Goal: Check status: Check status

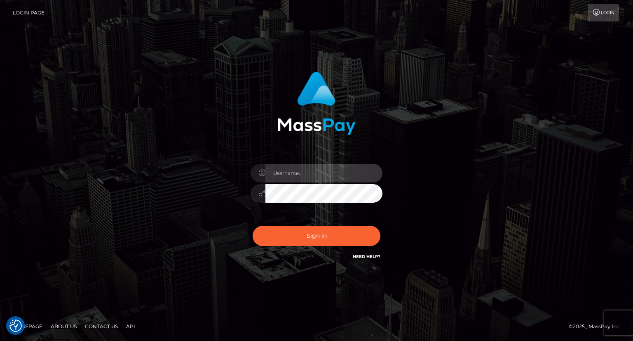
type input "carolina"
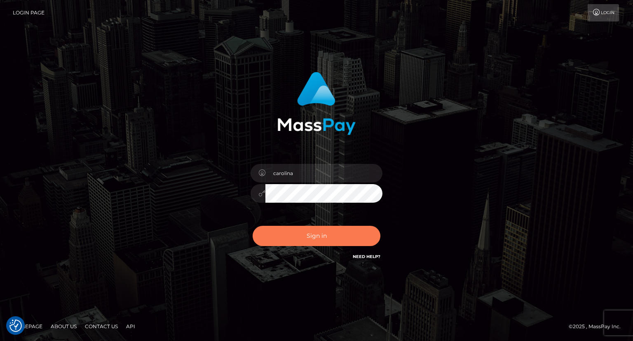
click at [324, 238] on button "Sign in" at bounding box center [317, 236] width 128 height 20
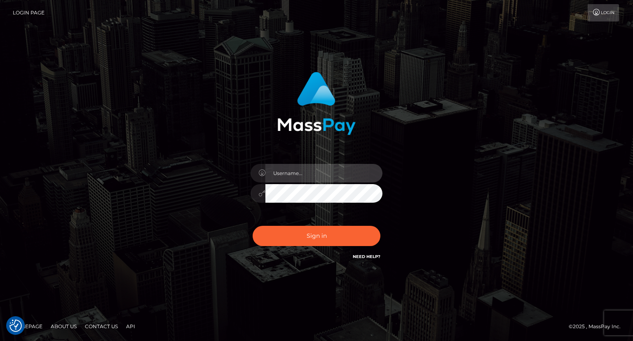
type input "carolina"
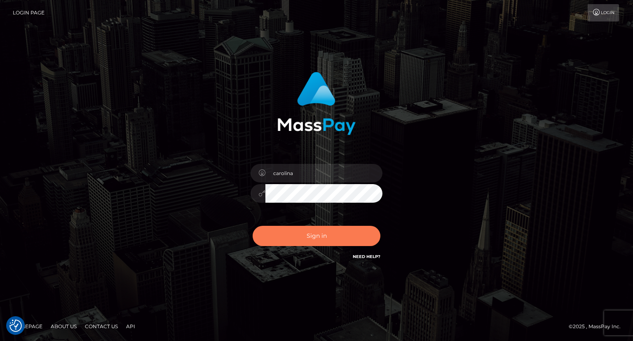
click at [328, 238] on button "Sign in" at bounding box center [317, 236] width 128 height 20
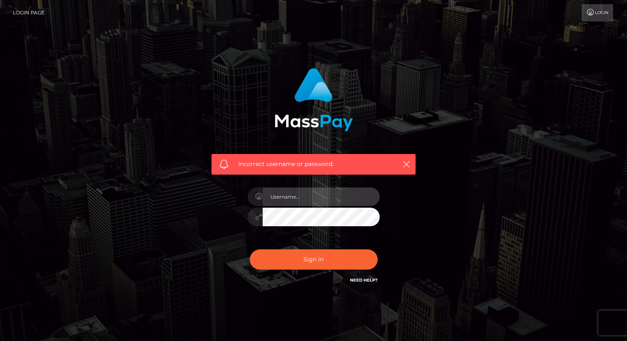
click at [297, 192] on input "text" at bounding box center [321, 196] width 117 height 19
type input "carolina"
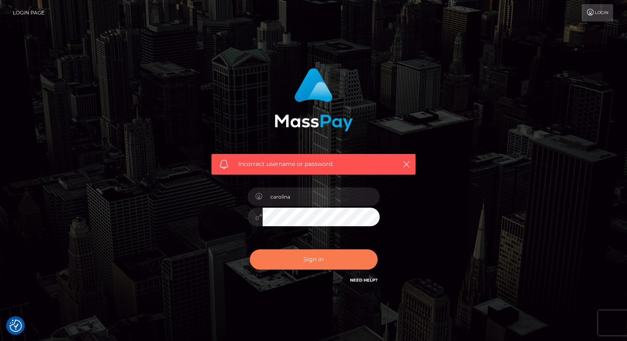
click at [318, 255] on button "Sign in" at bounding box center [314, 259] width 128 height 20
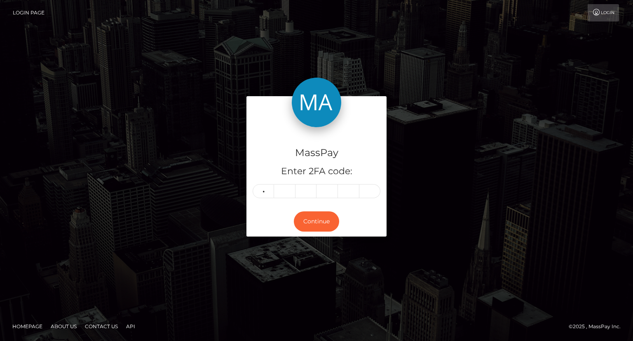
type input "7"
type input "3"
type input "8"
type input "1"
type input "0"
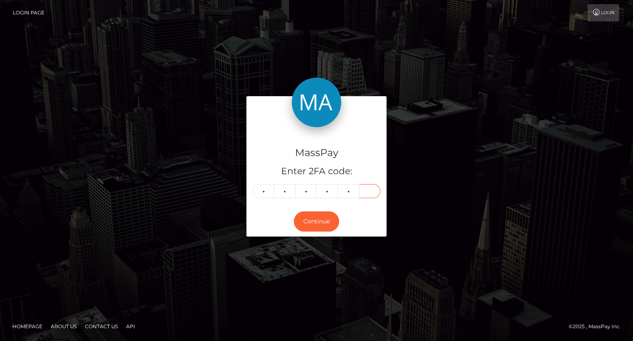
type input "4"
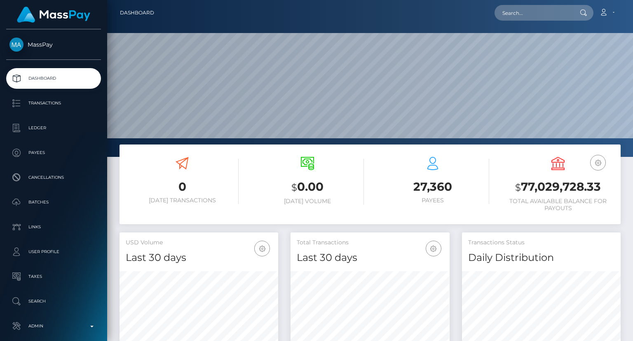
scroll to position [146, 158]
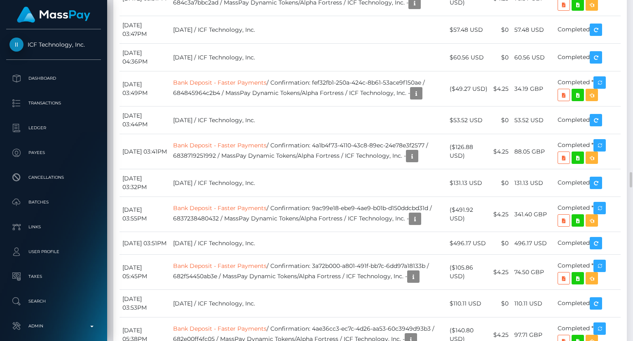
scroll to position [3628, 0]
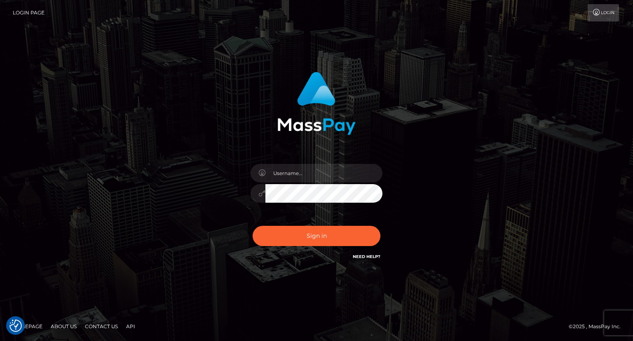
checkbox input "true"
click at [296, 174] on input "text" at bounding box center [323, 173] width 117 height 19
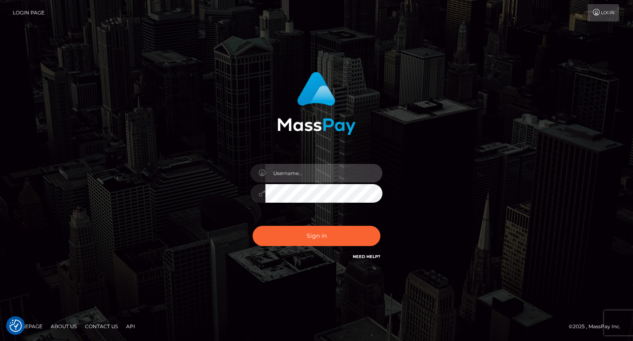
checkbox input "true"
type input "carolina"
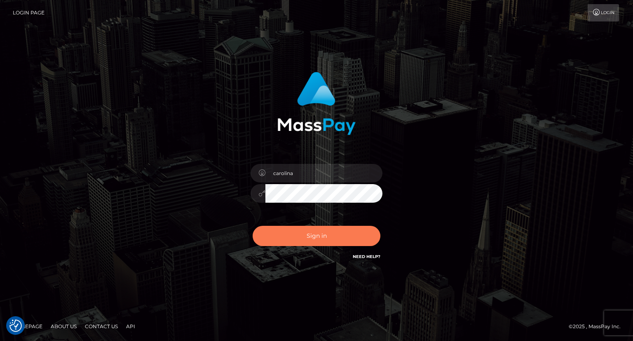
click at [345, 239] on button "Sign in" at bounding box center [317, 236] width 128 height 20
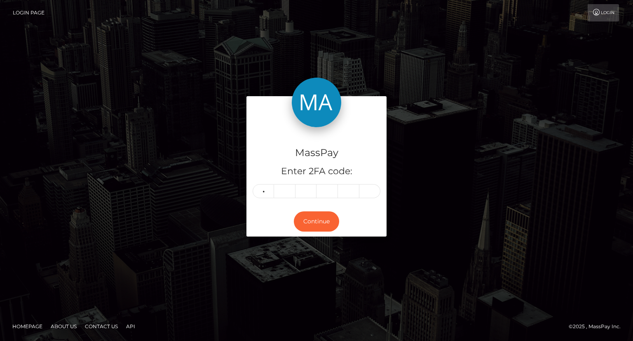
type input "5"
type input "7"
type input "8"
type input "2"
type input "5"
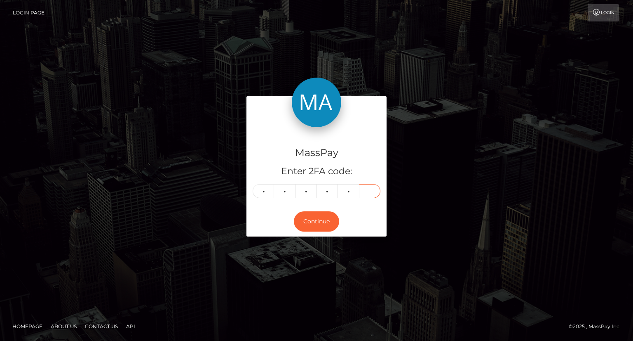
type input "7"
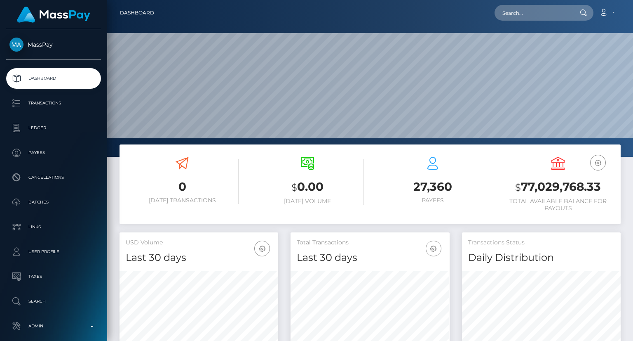
scroll to position [146, 158]
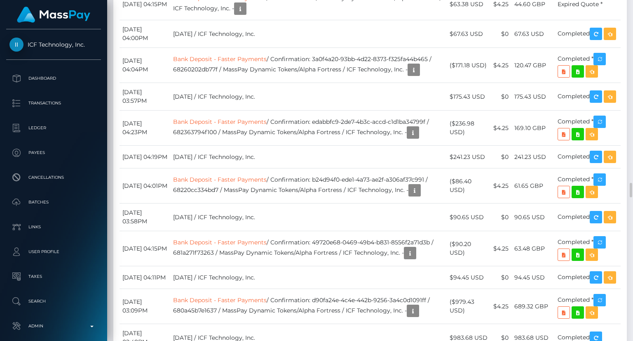
scroll to position [99, 158]
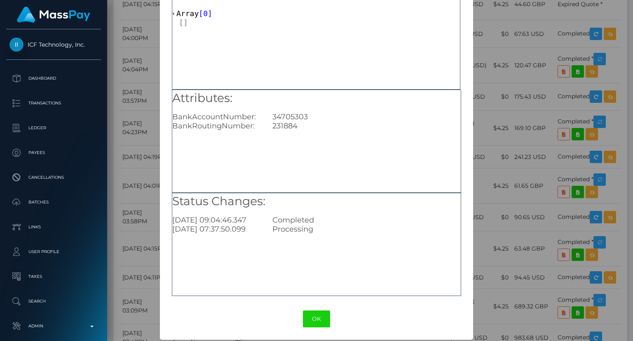
scroll to position [52, 0]
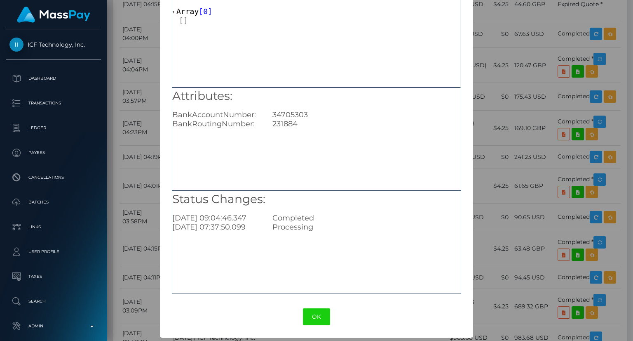
click at [223, 263] on div "Status Changes: 2025-08-27 09:04:46.347 Completed 2025-08-27 07:37:50.099 Proce…" at bounding box center [316, 241] width 289 height 103
click at [584, 202] on div "× Payout Information Metadata: Array [ 0 ] Attributes: BankAccountNumber: 34705…" at bounding box center [316, 170] width 633 height 341
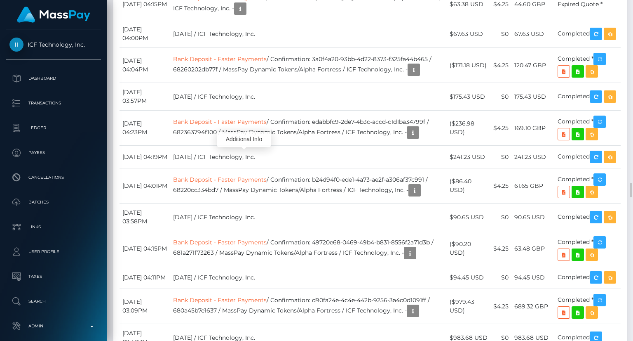
scroll to position [99, 158]
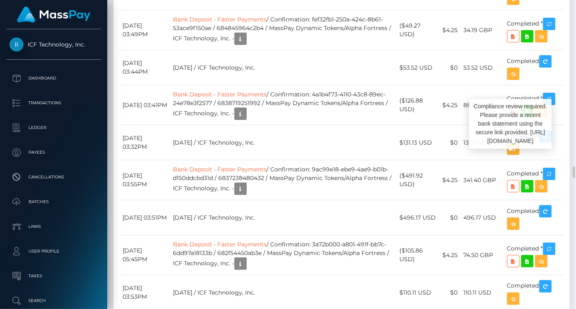
scroll to position [99, 139]
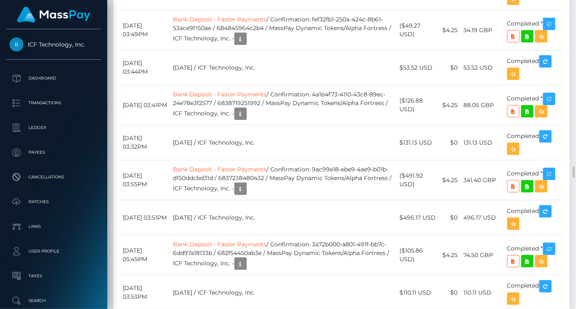
drag, startPoint x: 320, startPoint y: 210, endPoint x: 236, endPoint y: 216, distance: 83.9
drag, startPoint x: 241, startPoint y: 216, endPoint x: 286, endPoint y: 217, distance: 44.9
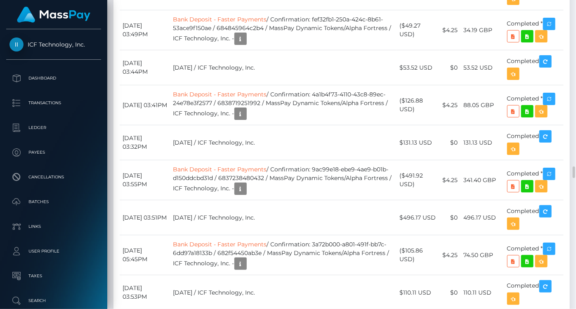
drag, startPoint x: 367, startPoint y: 217, endPoint x: 207, endPoint y: 228, distance: 160.3
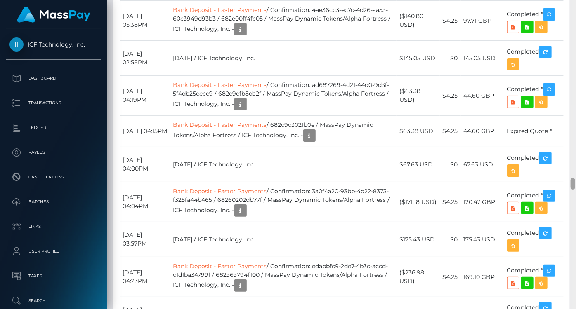
click at [569, 210] on div at bounding box center [572, 155] width 6 height 310
drag, startPoint x: 322, startPoint y: 198, endPoint x: 236, endPoint y: 210, distance: 86.2
drag, startPoint x: 243, startPoint y: 208, endPoint x: 288, endPoint y: 205, distance: 45.0
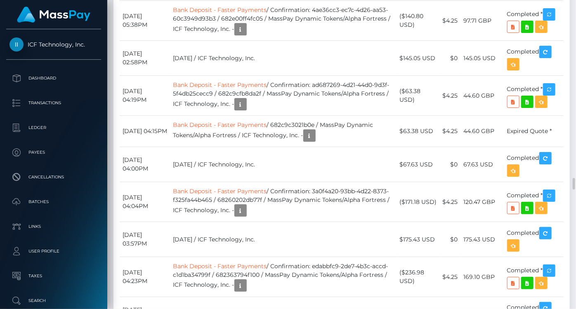
drag, startPoint x: 249, startPoint y: 205, endPoint x: 363, endPoint y: 205, distance: 114.2
drag, startPoint x: 369, startPoint y: 207, endPoint x: 208, endPoint y: 218, distance: 160.8
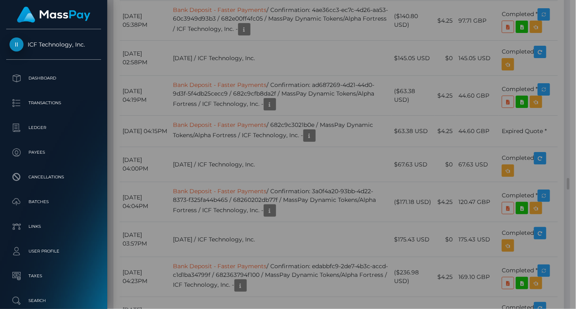
scroll to position [412163, 412124]
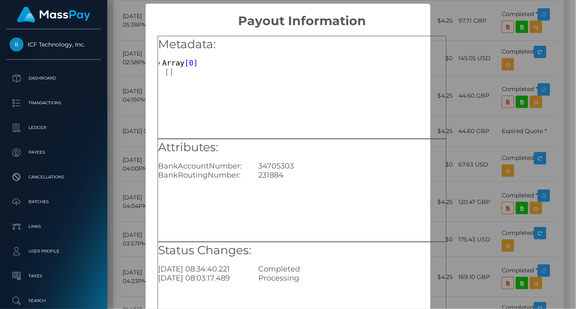
click at [478, 146] on div "× Payout Information Metadata: Array [ 0 ] Attributes: BankAccountNumber: 34705…" at bounding box center [288, 154] width 576 height 309
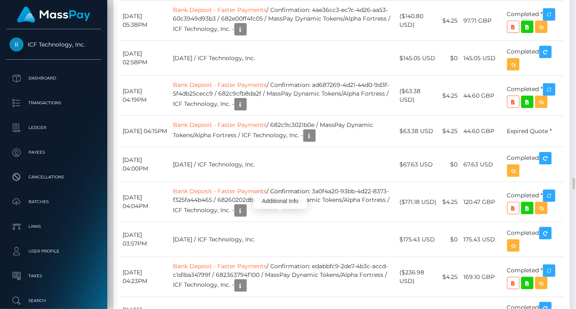
scroll to position [99, 139]
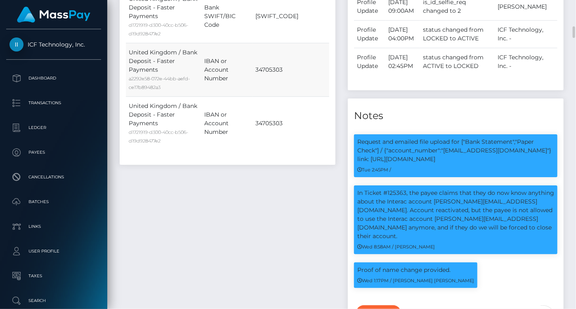
drag, startPoint x: 203, startPoint y: 45, endPoint x: 213, endPoint y: 79, distance: 36.0
click at [201, 63] on tr "United Kingdom / Bank Deposit - Faster Payments a2292e58-072e-44bb-aefd-ce17b89…" at bounding box center [227, 70] width 203 height 54
click at [244, 255] on div "Payee Attributes Payer Name Label Value Canada / Interac ea3add23-3dae-4c0c-a64…" at bounding box center [227, 47] width 228 height 627
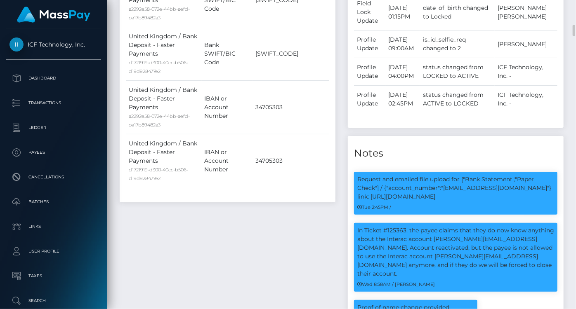
click at [536, 146] on h4 "Notes" at bounding box center [455, 153] width 203 height 14
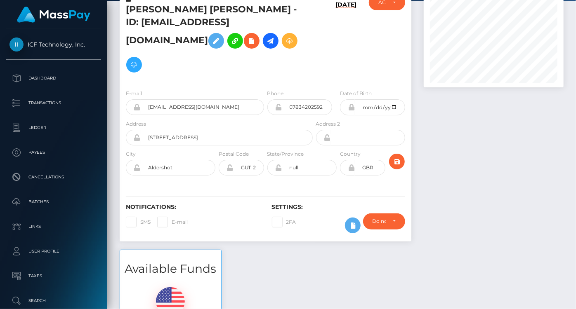
scroll to position [0, 0]
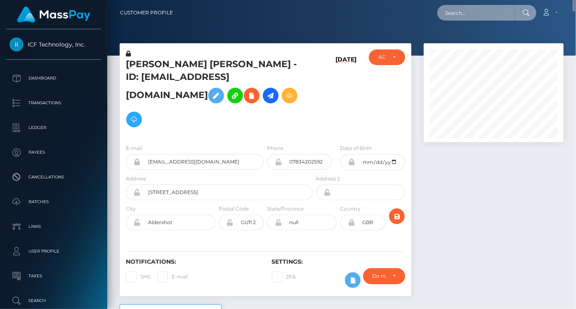
click at [463, 11] on input "text" at bounding box center [476, 13] width 78 height 16
paste input "601d7a5df2706e00e65aa5c4"
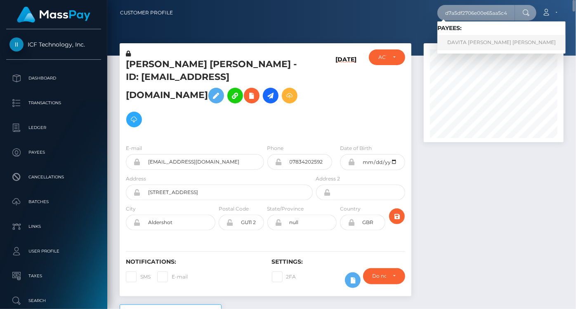
type input "601d7a5df2706e00e65aa5c4"
click at [482, 43] on link "DAVITA JONI YUMUL MCNAB" at bounding box center [501, 42] width 128 height 15
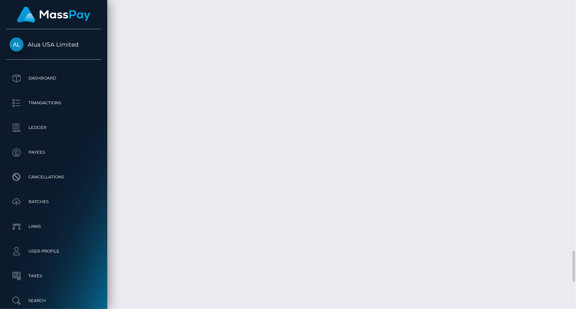
scroll to position [2399, 0]
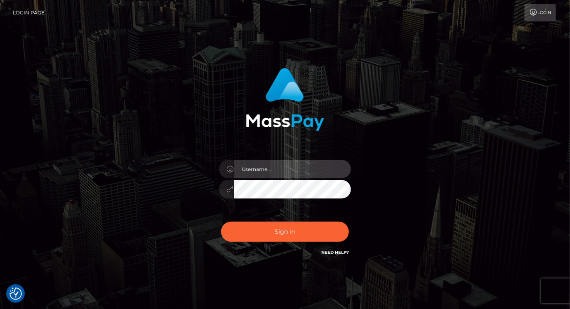
click at [259, 166] on input "text" at bounding box center [292, 169] width 117 height 19
checkbox input "true"
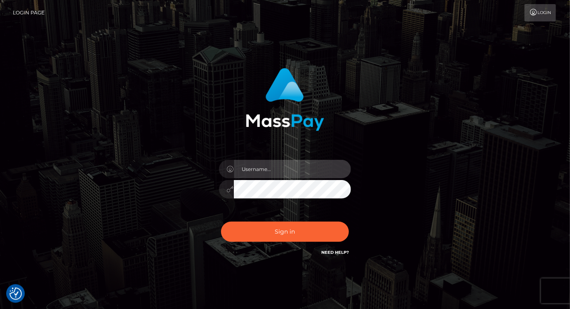
type input "carolina"
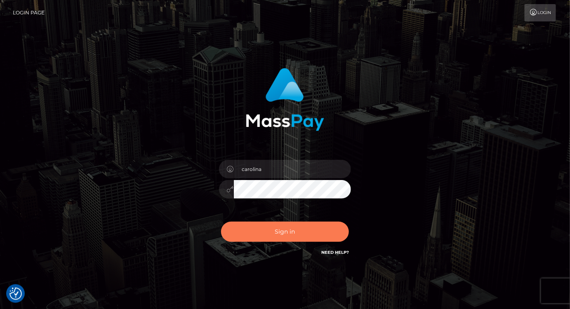
click at [282, 233] on button "Sign in" at bounding box center [285, 232] width 128 height 20
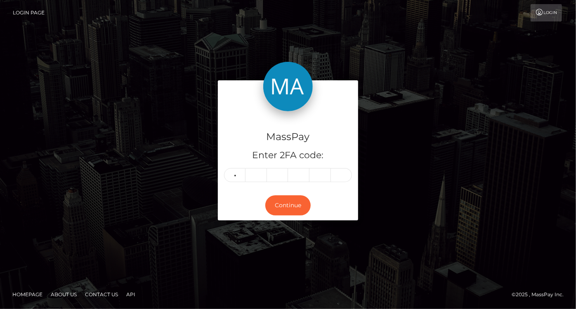
type input "8"
type input "4"
type input "3"
type input "2"
type input "9"
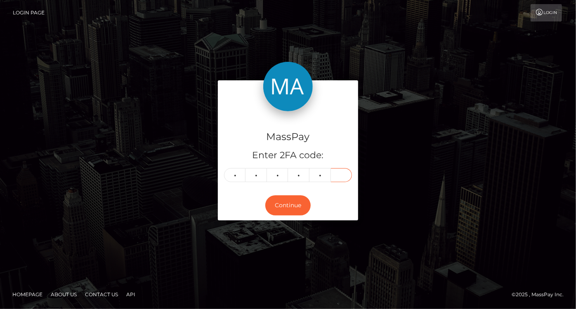
type input "9"
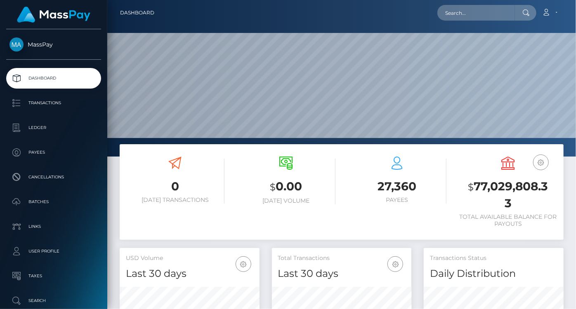
scroll to position [146, 139]
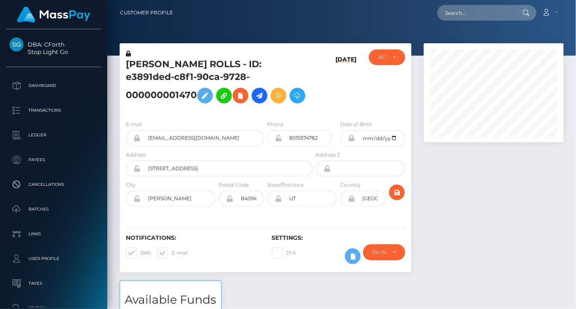
scroll to position [99, 139]
